Goal: Information Seeking & Learning: Learn about a topic

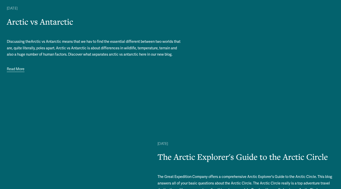
scroll to position [497, 0]
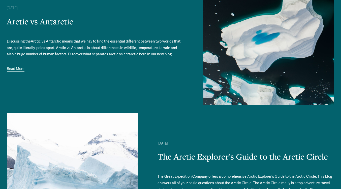
click at [19, 68] on link "Read More" at bounding box center [16, 69] width 18 height 7
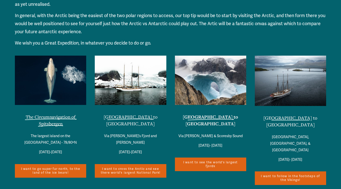
scroll to position [2092, 0]
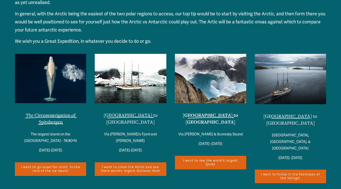
click at [214, 115] on strong "[GEOGRAPHIC_DATA] to [GEOGRAPHIC_DATA]" at bounding box center [210, 118] width 55 height 13
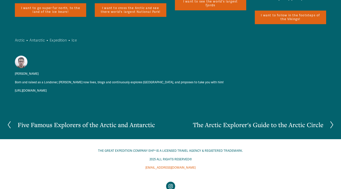
scroll to position [2260, 0]
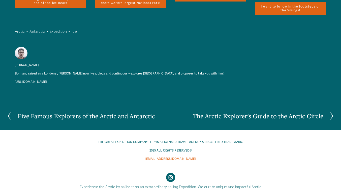
click at [37, 79] on link "[URL][DOMAIN_NAME]" at bounding box center [31, 82] width 32 height 6
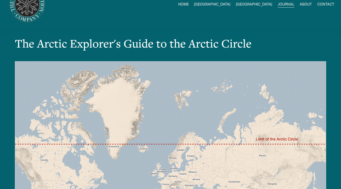
scroll to position [20, 0]
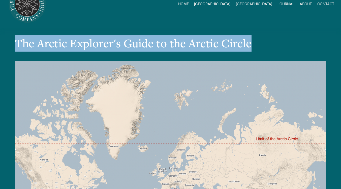
drag, startPoint x: 253, startPoint y: 45, endPoint x: 18, endPoint y: 43, distance: 234.6
click at [18, 43] on h1 "The Arctic Explorer's Guide to the Arctic Circle" at bounding box center [170, 43] width 311 height 17
copy h1 "The Arctic Explorer's Guide to the Arctic Circle"
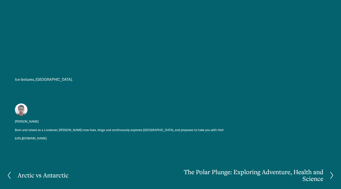
scroll to position [2073, 0]
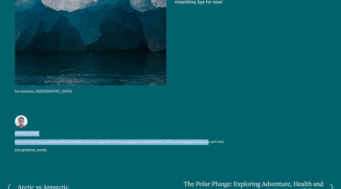
drag, startPoint x: 195, startPoint y: 100, endPoint x: 15, endPoint y: 91, distance: 179.8
click at [15, 112] on div "Joe Shutter Born and raised as a Londoner, Joe Shutter now lives, blogs and con…" at bounding box center [170, 132] width 311 height 41
copy div "Joe Shutter Born and raised as a Londoner, Joe Shutter now lives, blogs and con…"
click at [21, 116] on img at bounding box center [21, 122] width 13 height 13
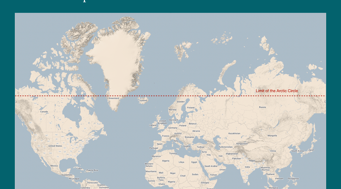
scroll to position [71, 0]
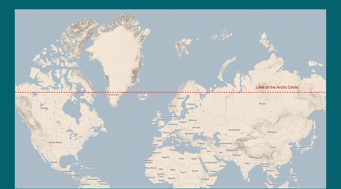
click at [273, 34] on div at bounding box center [170, 99] width 311 height 180
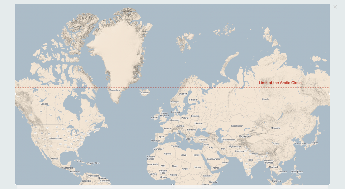
click at [341, 39] on div "Map of the Arctic Circle" at bounding box center [172, 94] width 345 height 189
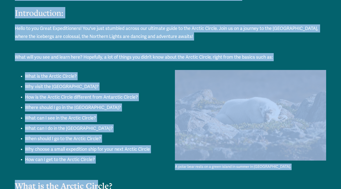
scroll to position [334, 0]
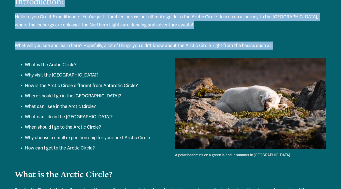
drag, startPoint x: 14, startPoint y: 56, endPoint x: 281, endPoint y: 47, distance: 266.5
copy div "In the Great Expedition Blog, we cover and discuss all manner of topics, issues…"
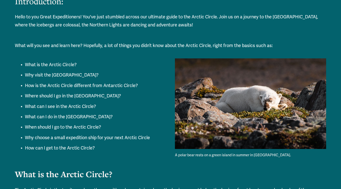
click at [25, 73] on p "Why visit the Arctic Circle?" at bounding box center [175, 75] width 301 height 8
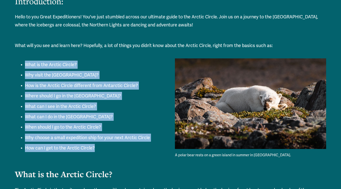
drag, startPoint x: 25, startPoint y: 64, endPoint x: 95, endPoint y: 148, distance: 109.4
click at [95, 148] on ul "What is the Arctic Circle? Why visit the Arctic Circle? How is the Arctic Circl…" at bounding box center [170, 107] width 311 height 92
copy ul "What is the Arctic Circle? Why visit the Arctic Circle? How is the Arctic Circl…"
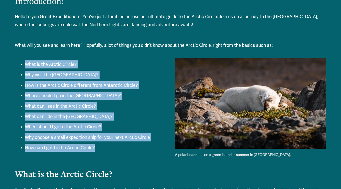
click at [132, 139] on p "Why choose a small expedition ship for your next Arctic Circle" at bounding box center [175, 138] width 301 height 8
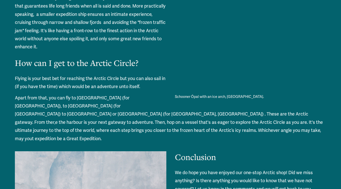
scroll to position [1818, 0]
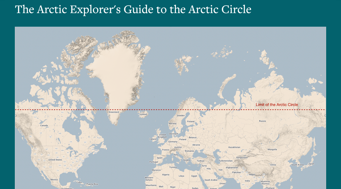
scroll to position [0, 0]
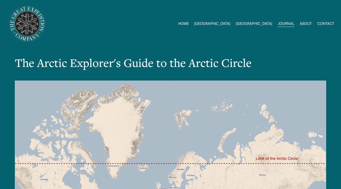
click at [231, 21] on span "[GEOGRAPHIC_DATA]" at bounding box center [212, 24] width 36 height 7
click at [189, 23] on link "HOME" at bounding box center [183, 23] width 11 height 7
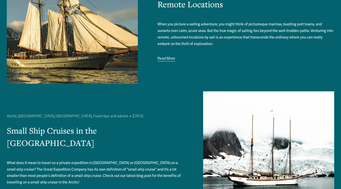
scroll to position [102, 0]
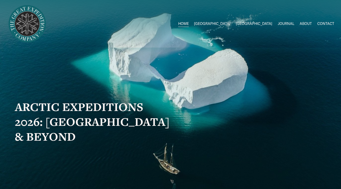
click at [281, 23] on link "JOURNAL" at bounding box center [286, 23] width 17 height 7
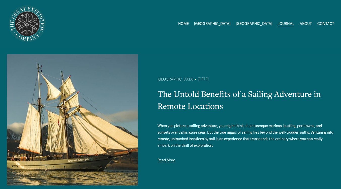
click at [167, 160] on link "Read More" at bounding box center [167, 160] width 18 height 7
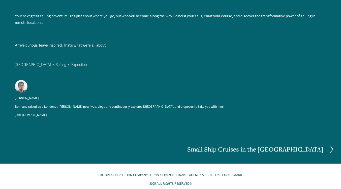
scroll to position [917, 0]
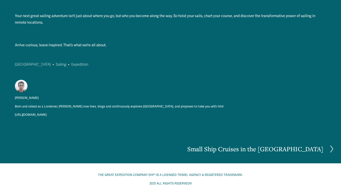
click at [256, 149] on h2 "Small Ship Cruises in the [GEOGRAPHIC_DATA]" at bounding box center [255, 149] width 136 height 7
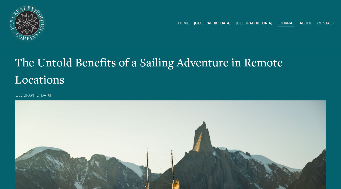
scroll to position [0, 0]
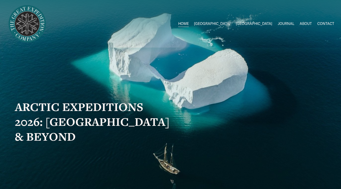
click at [287, 21] on link "JOURNAL" at bounding box center [286, 23] width 17 height 7
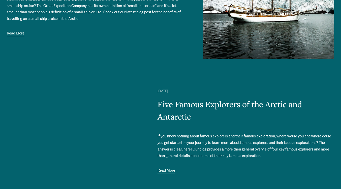
scroll to position [287, 0]
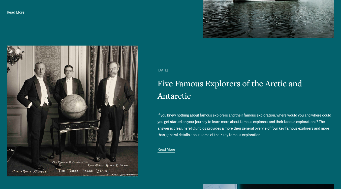
click at [168, 151] on link "Read More" at bounding box center [167, 150] width 18 height 7
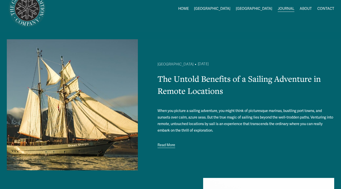
scroll to position [0, 0]
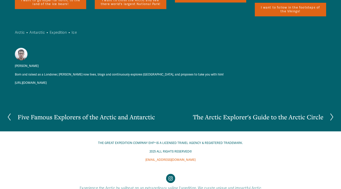
scroll to position [2260, 0]
